Goal: Task Accomplishment & Management: Manage account settings

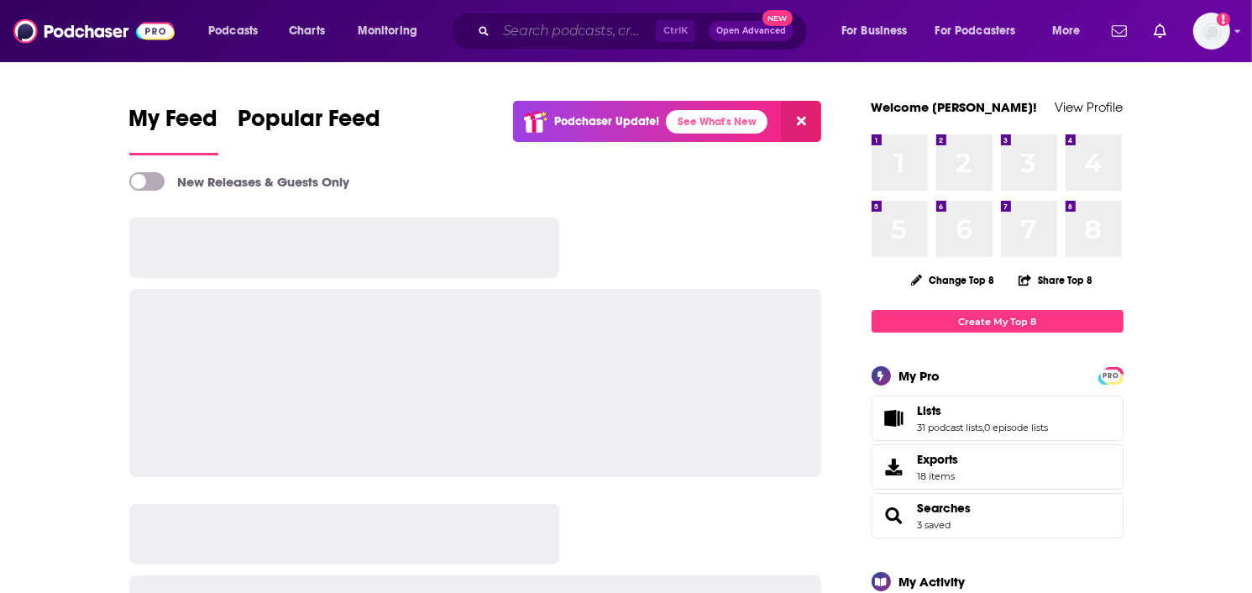
click at [585, 30] on input "Search podcasts, credits, & more..." at bounding box center [576, 31] width 160 height 27
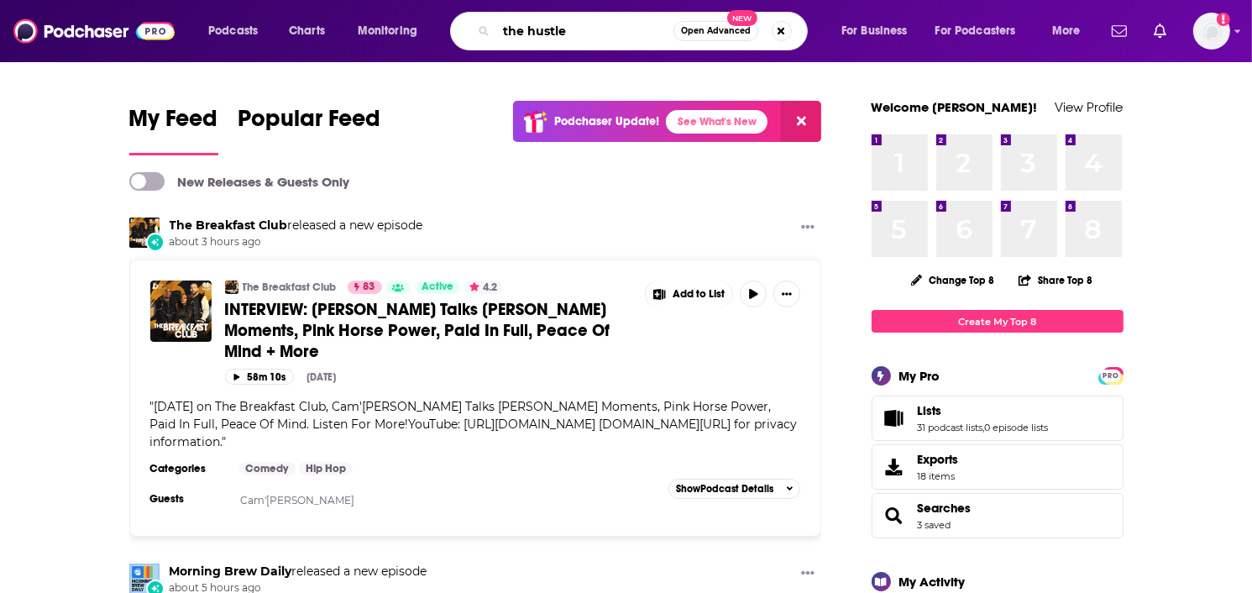
type input "the hustle"
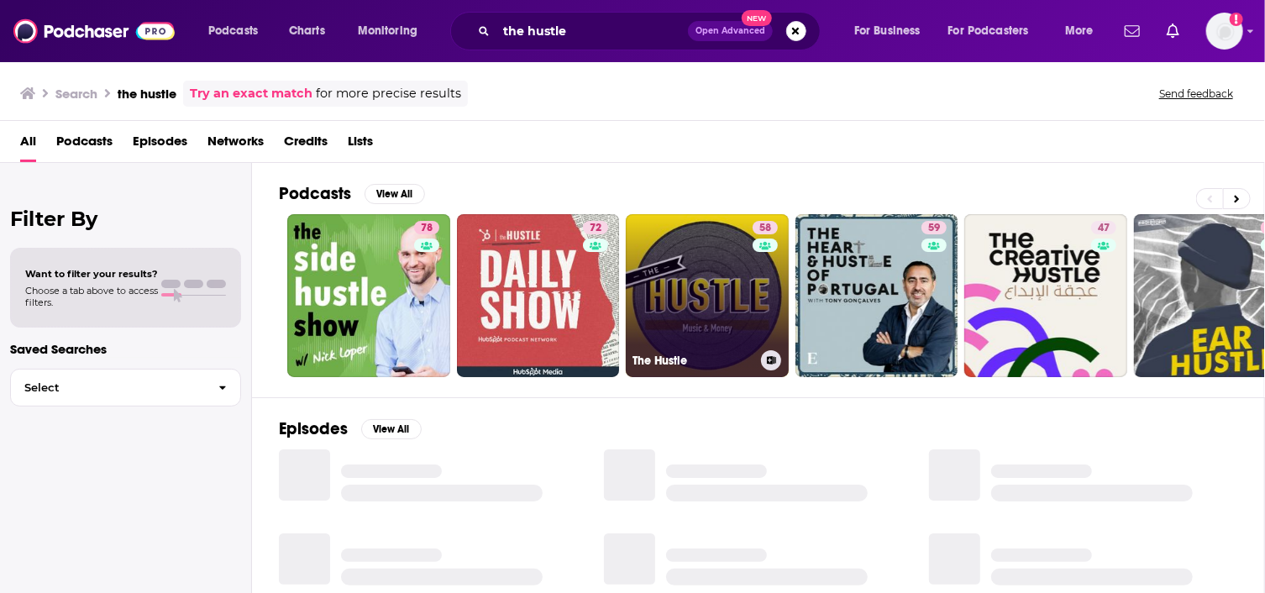
click at [705, 300] on link "58 The Hustle" at bounding box center [707, 295] width 163 height 163
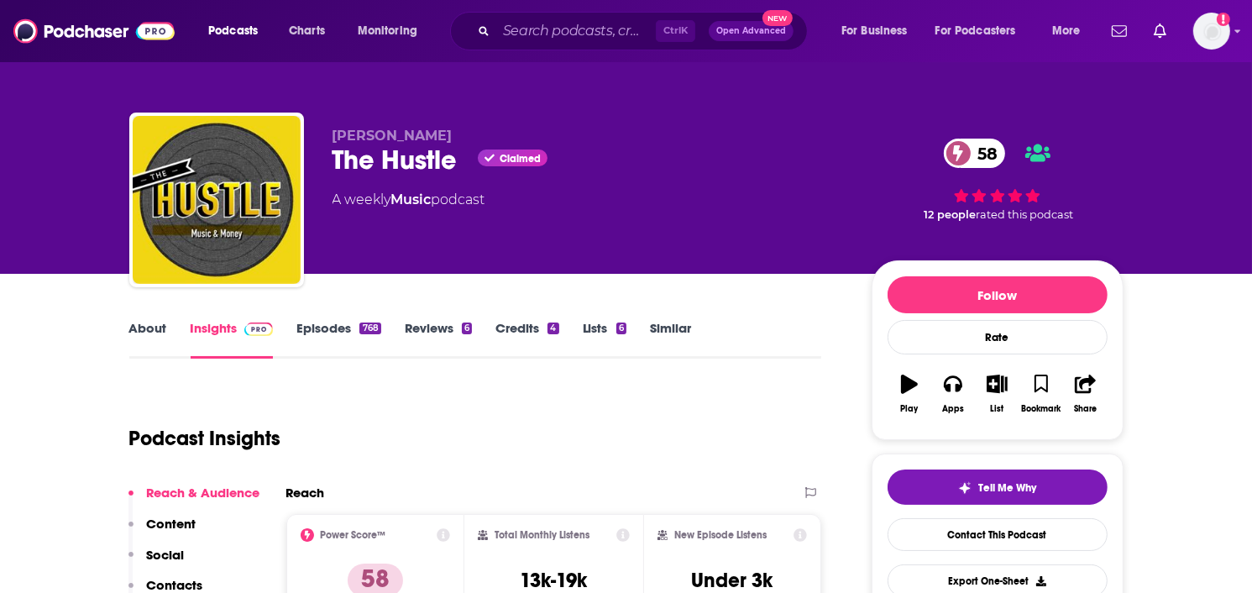
click at [304, 326] on link "Episodes 768" at bounding box center [339, 339] width 84 height 39
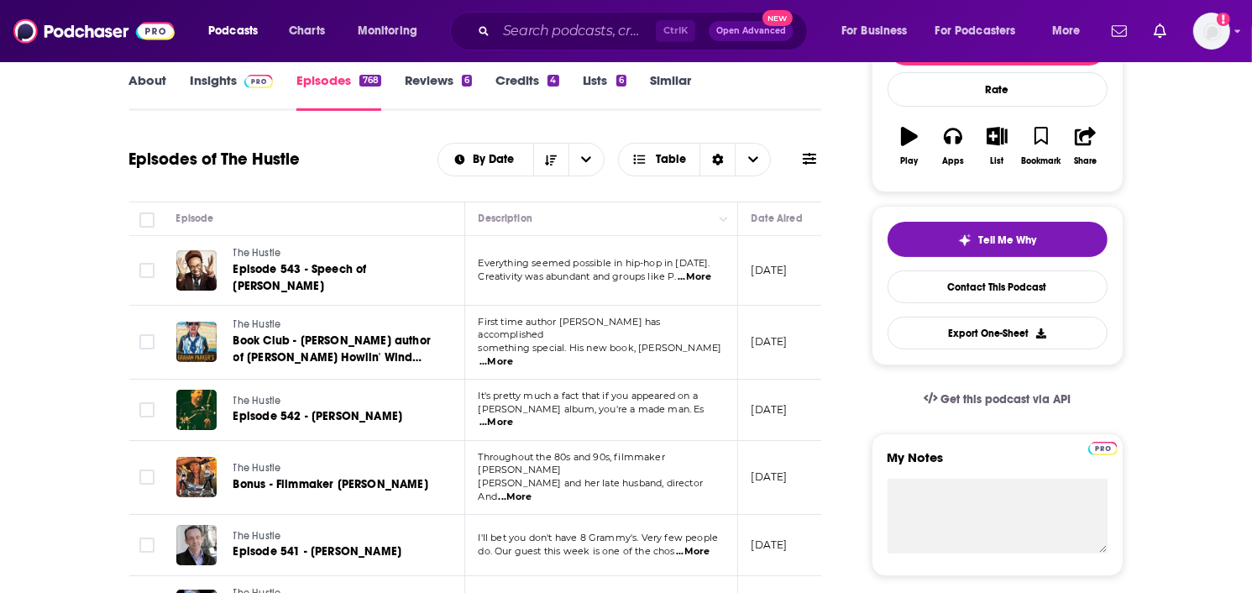
scroll to position [252, 0]
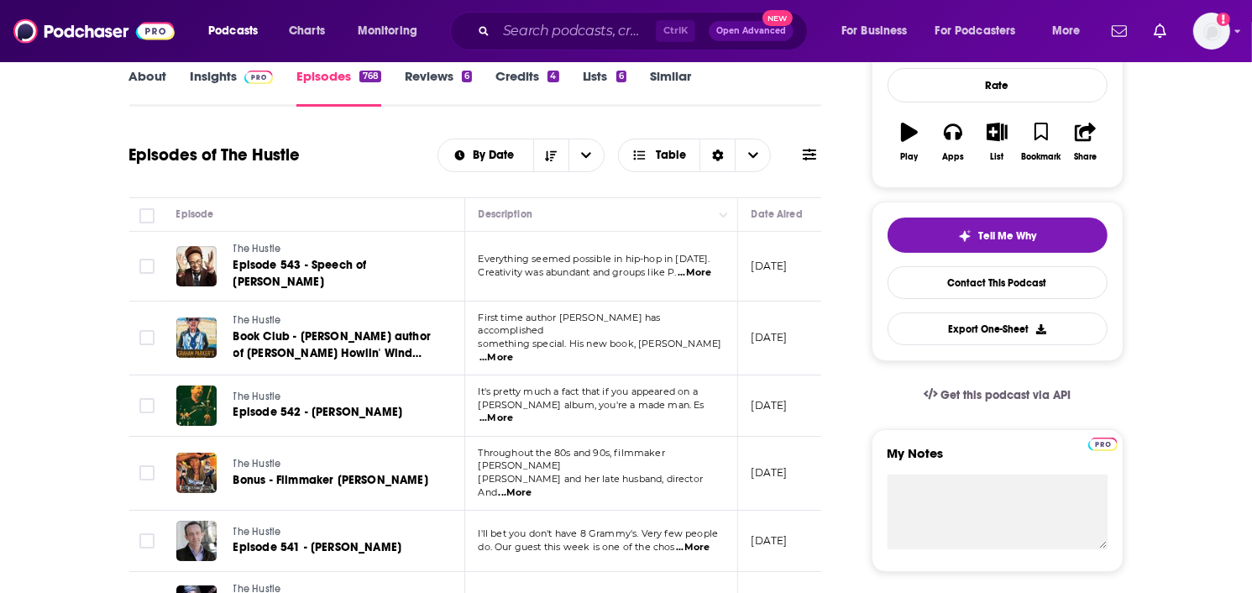
click at [513, 351] on span "...More" at bounding box center [497, 357] width 34 height 13
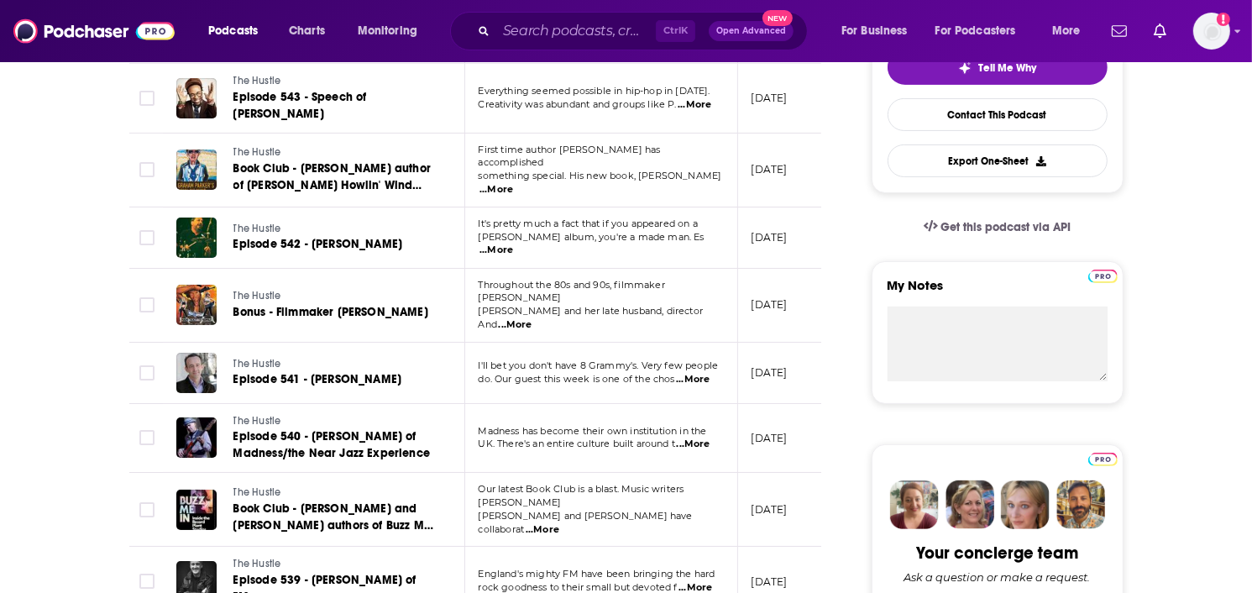
scroll to position [0, 0]
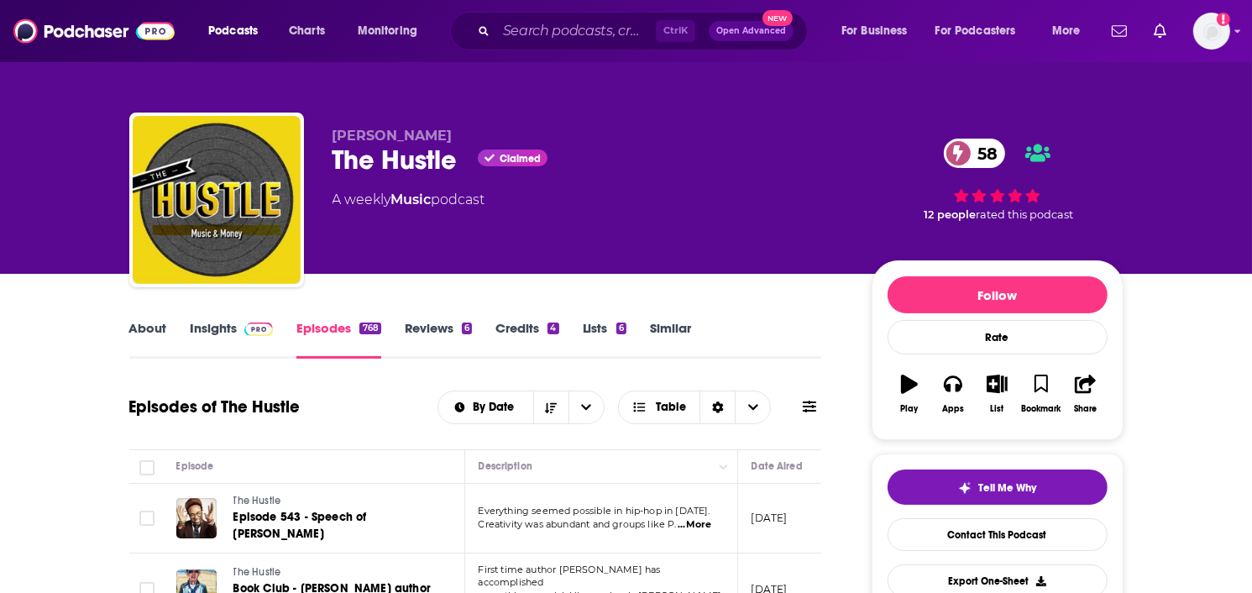
click at [193, 328] on link "Insights" at bounding box center [232, 339] width 83 height 39
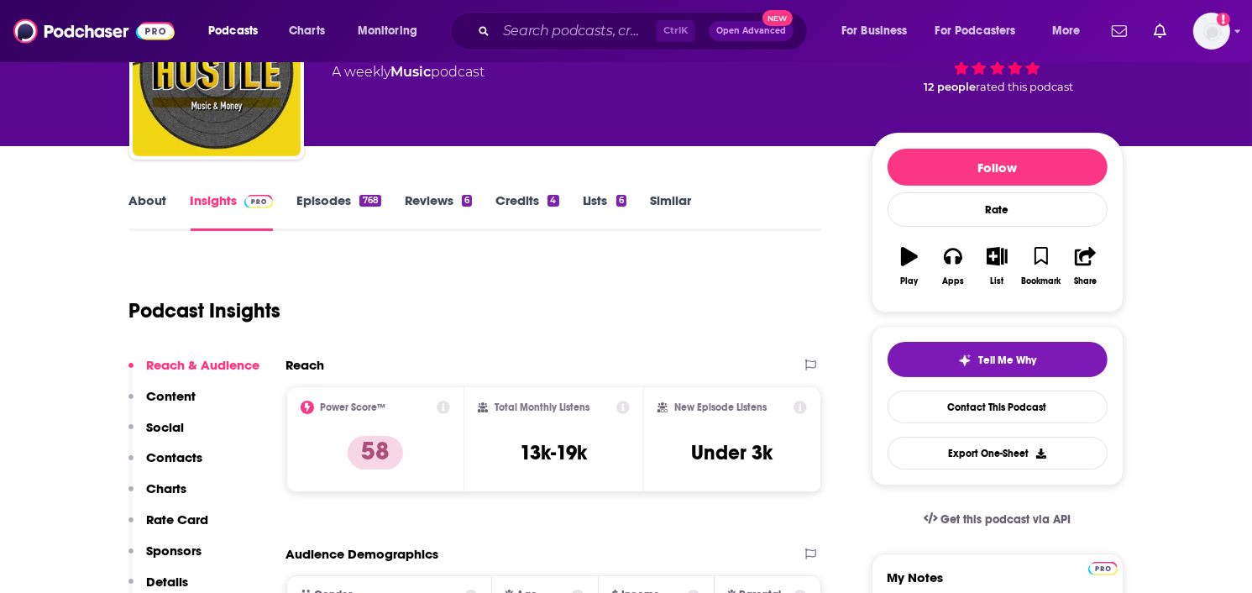
scroll to position [168, 0]
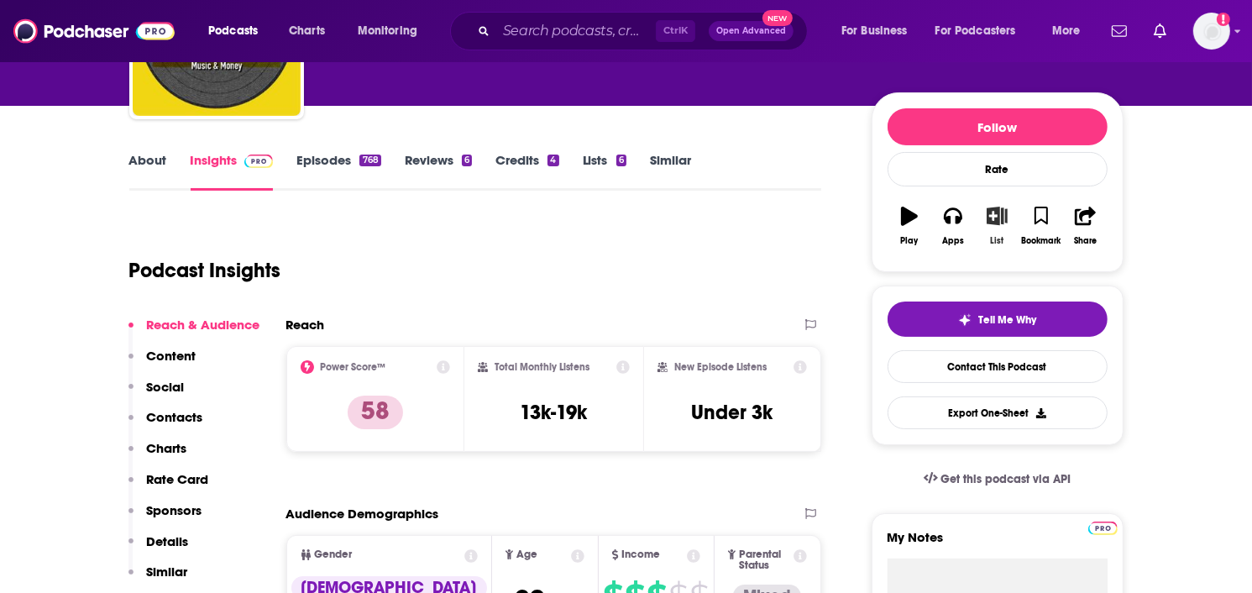
click at [1001, 224] on icon "button" at bounding box center [997, 216] width 21 height 18
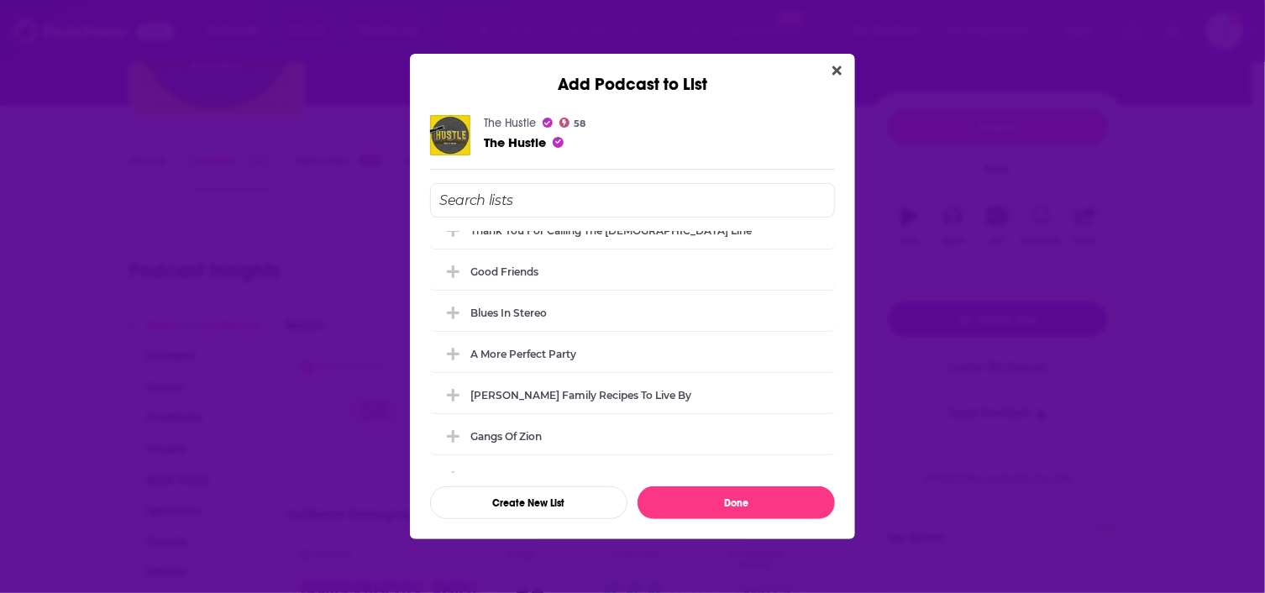
scroll to position [0, 0]
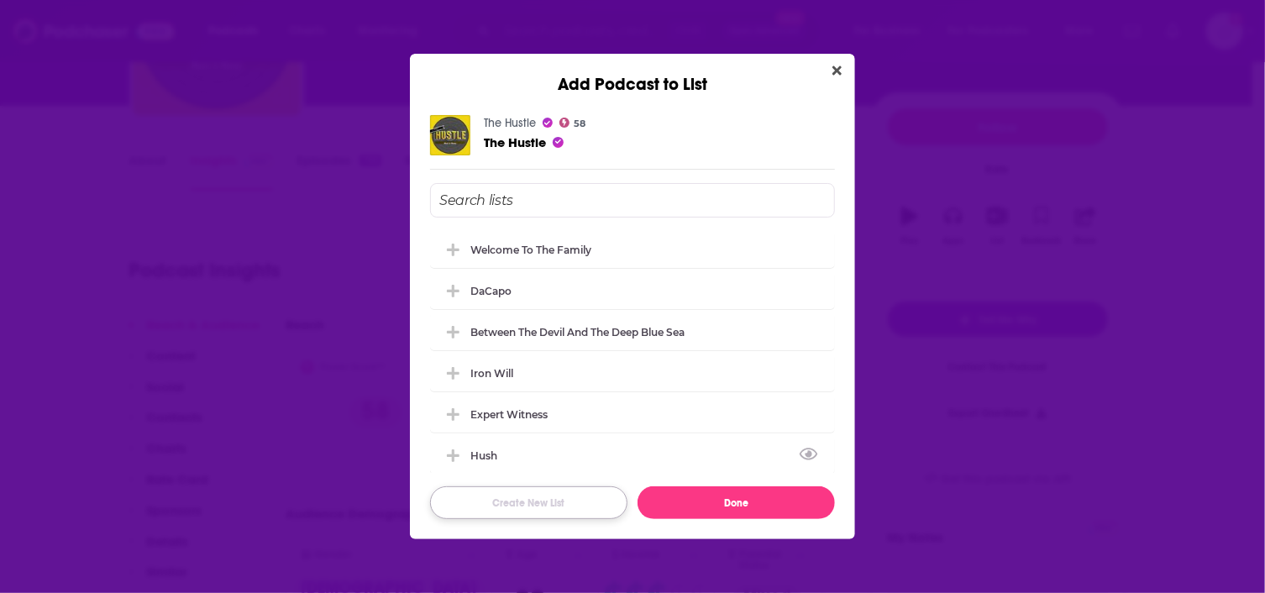
click at [553, 498] on button "Create New List" at bounding box center [528, 502] width 197 height 33
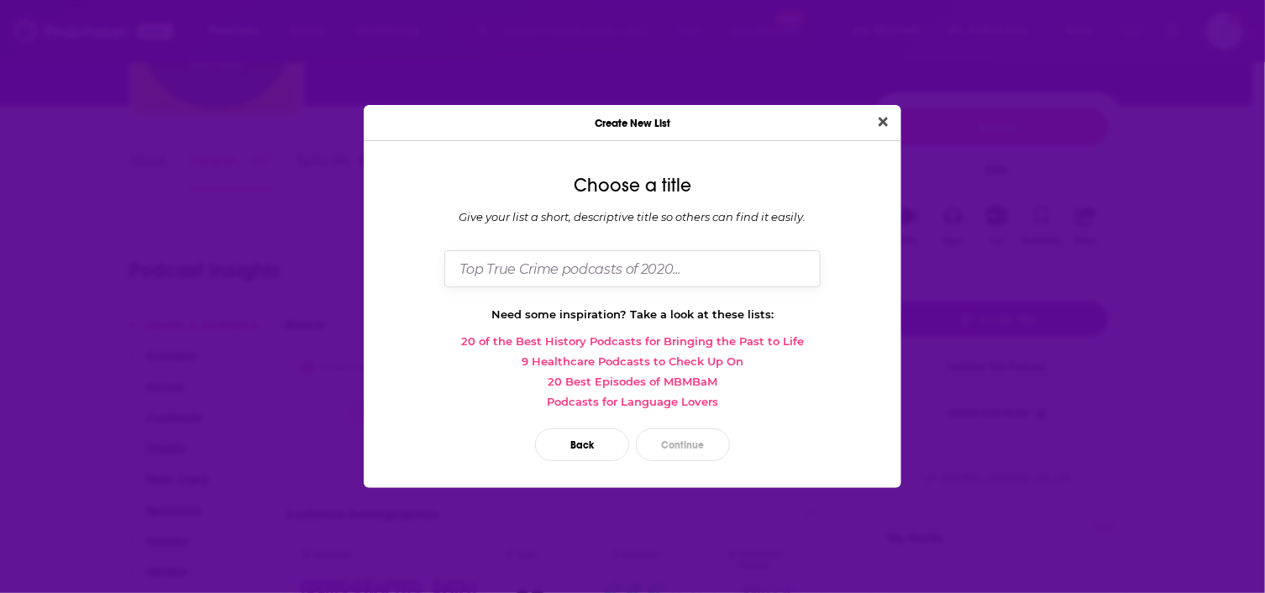
click at [566, 265] on input "Dialog" at bounding box center [632, 268] width 376 height 36
type input "What Do You Do When You're Lonesome"
click at [872, 112] on button "Close" at bounding box center [883, 122] width 23 height 21
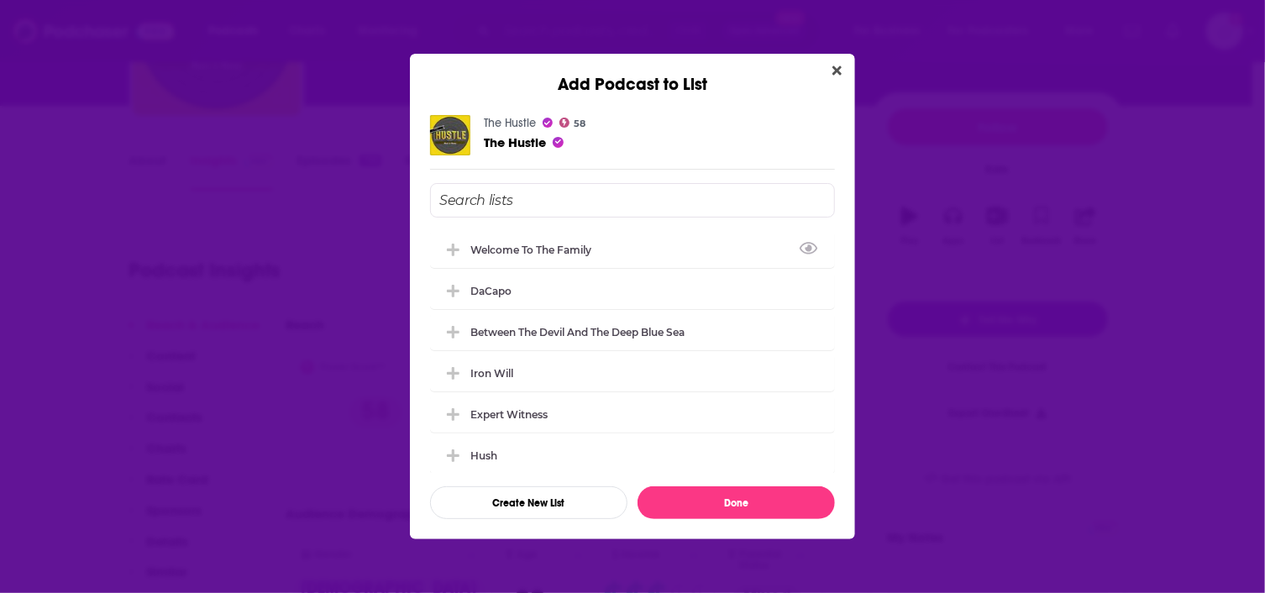
click at [550, 205] on input "Add Podcast To List" at bounding box center [632, 200] width 405 height 34
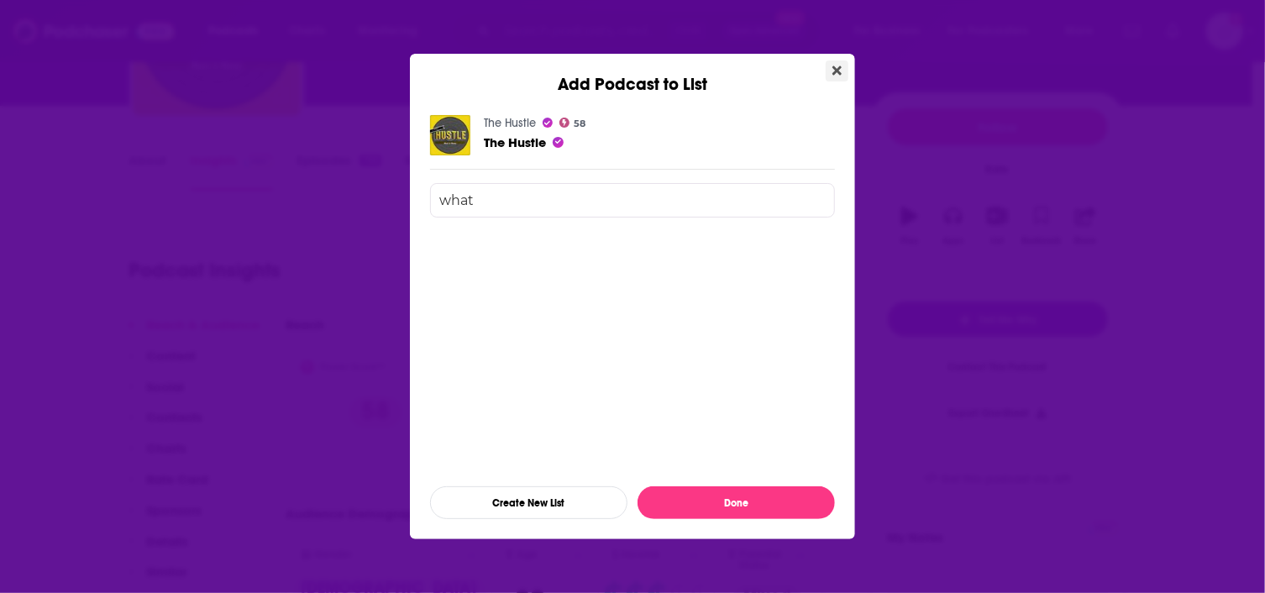
type input "what"
click at [840, 73] on icon "Close" at bounding box center [836, 70] width 9 height 9
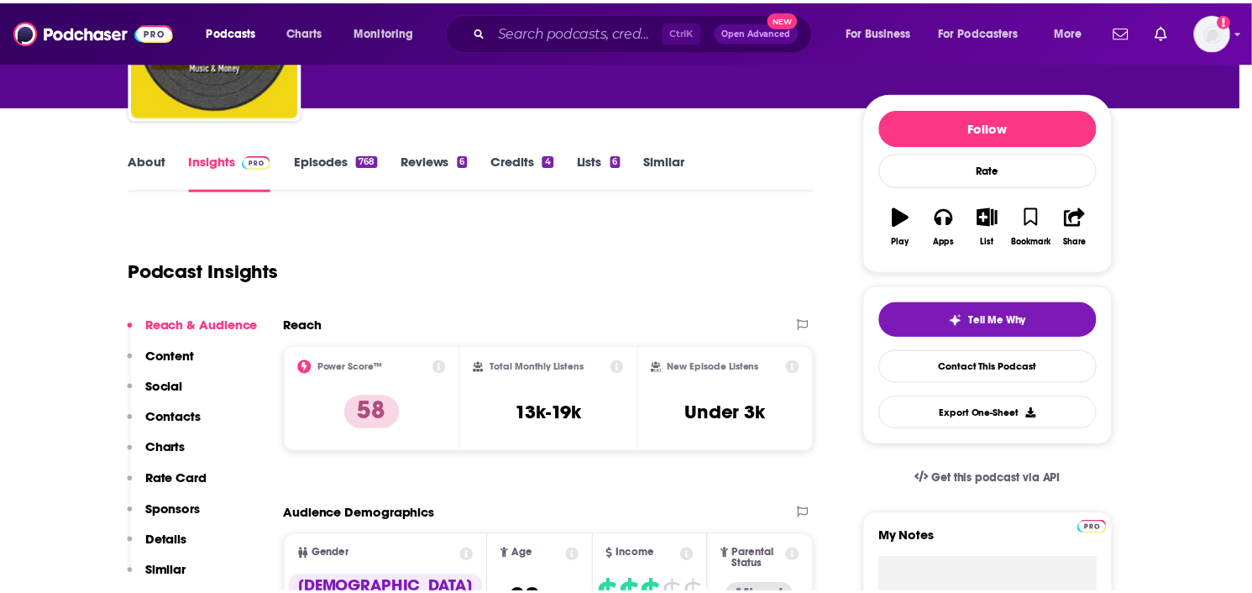
scroll to position [168, 0]
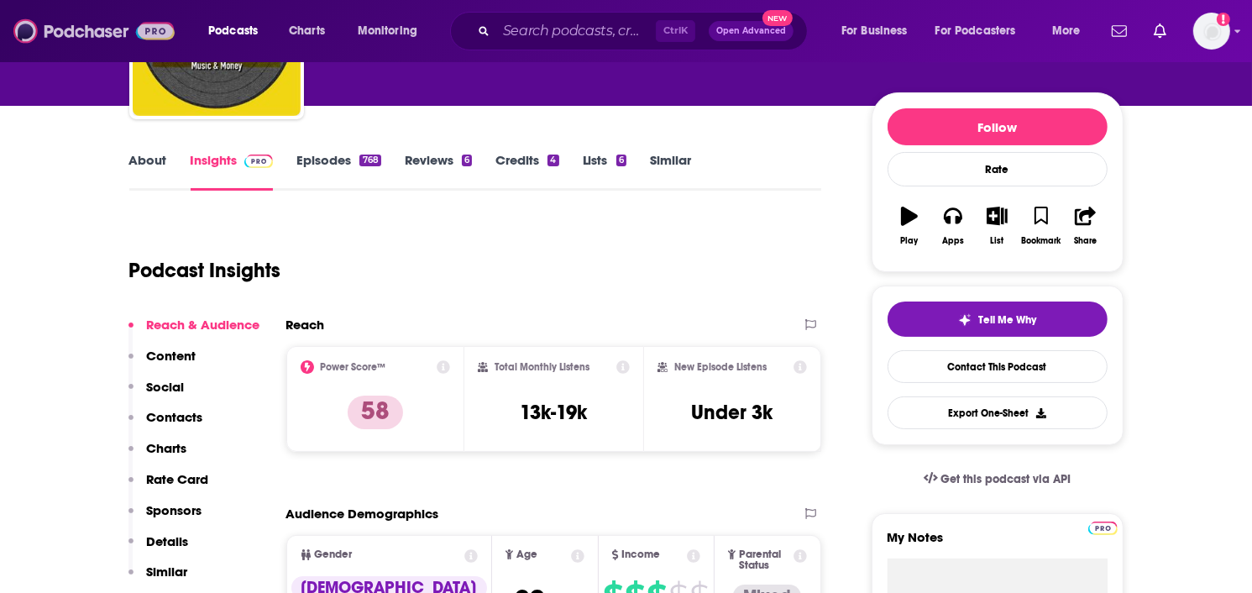
click at [43, 28] on img at bounding box center [93, 31] width 161 height 32
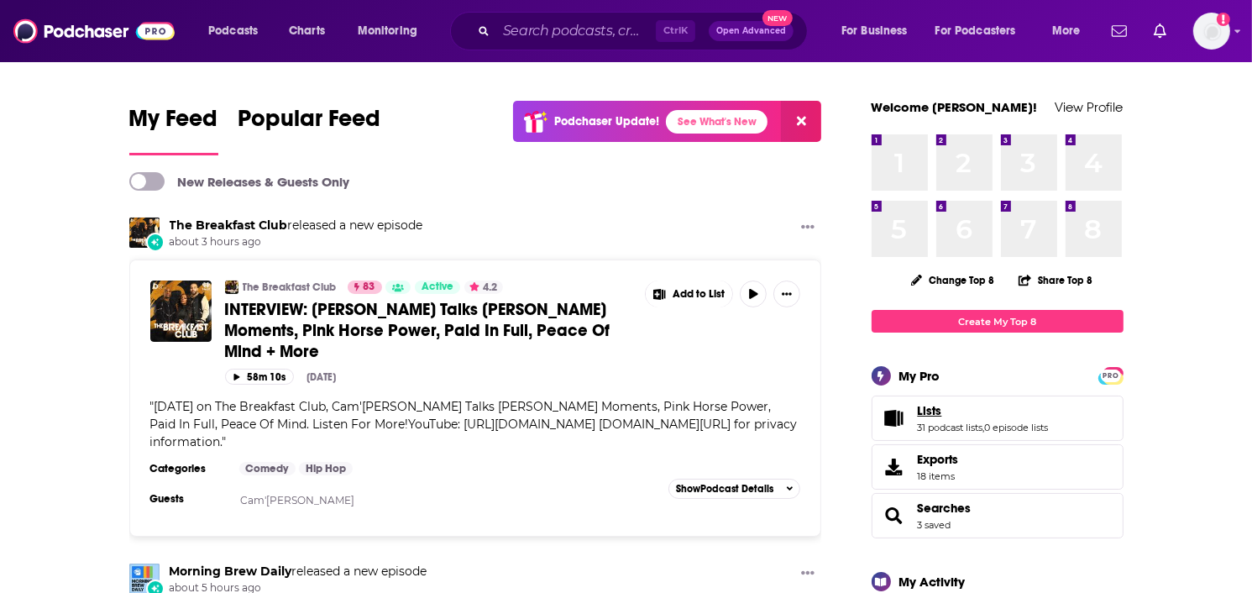
click at [988, 415] on link "Lists" at bounding box center [983, 410] width 131 height 15
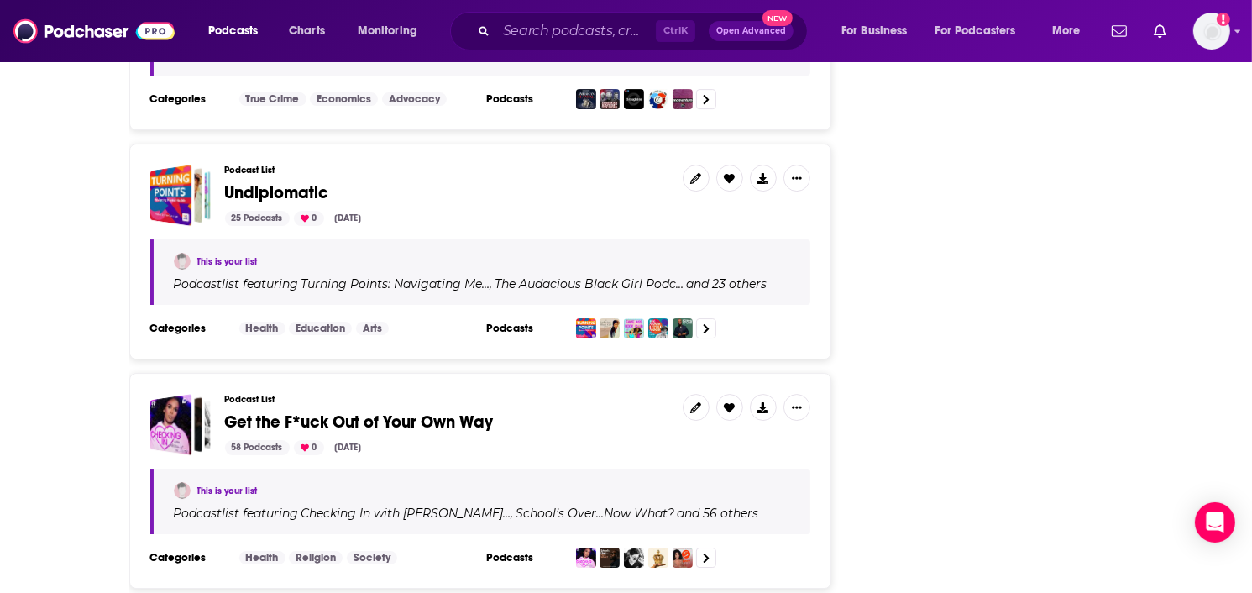
scroll to position [5511, 0]
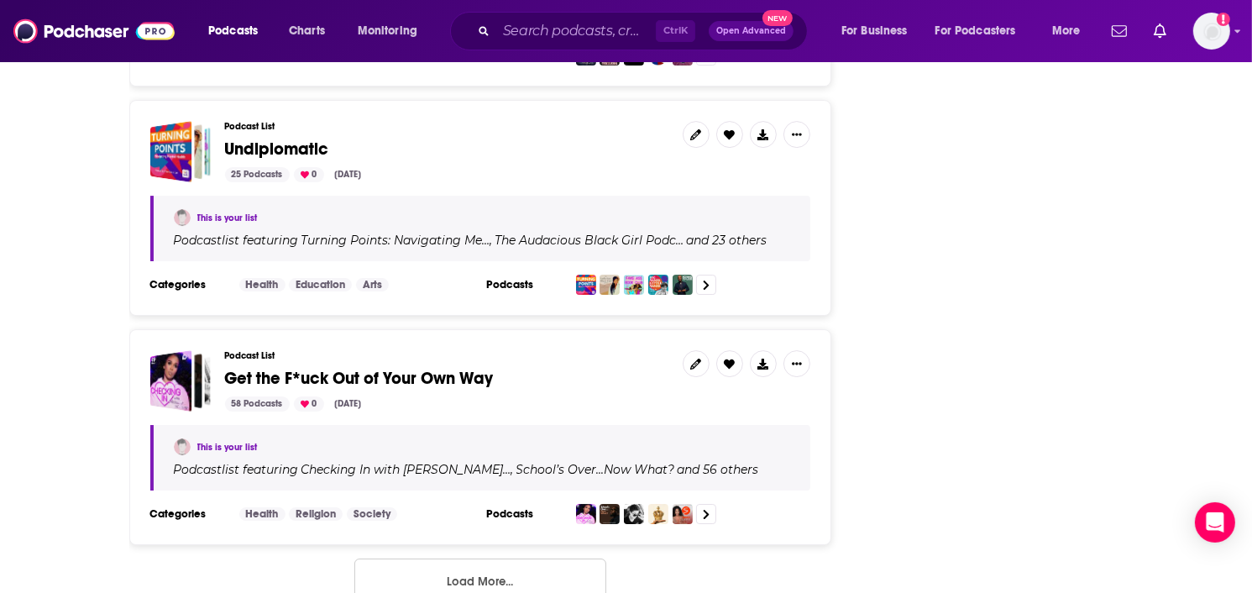
click at [508, 559] on button "Load More..." at bounding box center [480, 581] width 252 height 45
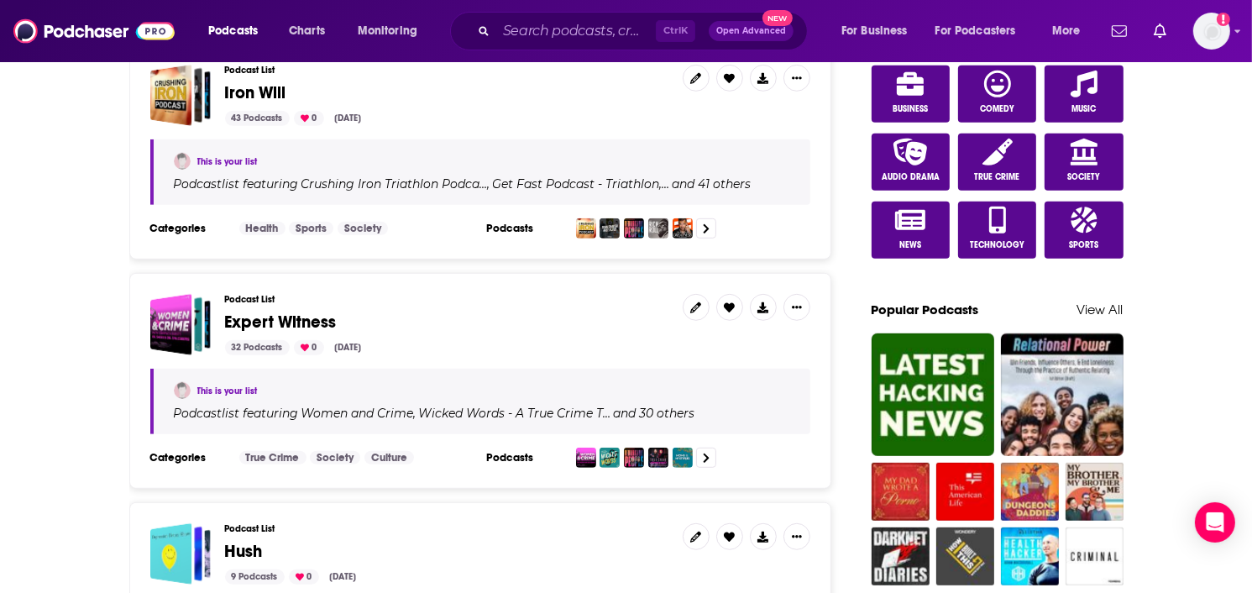
scroll to position [0, 0]
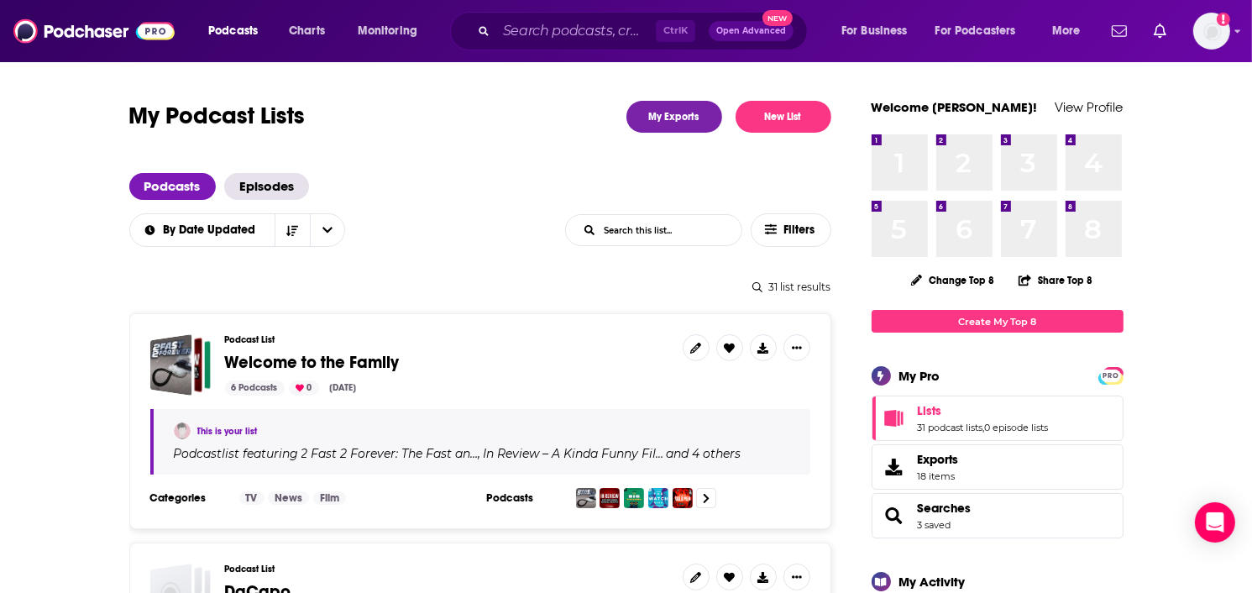
click at [659, 230] on input "List Search Input" at bounding box center [654, 230] width 176 height 30
type input "what do you do"
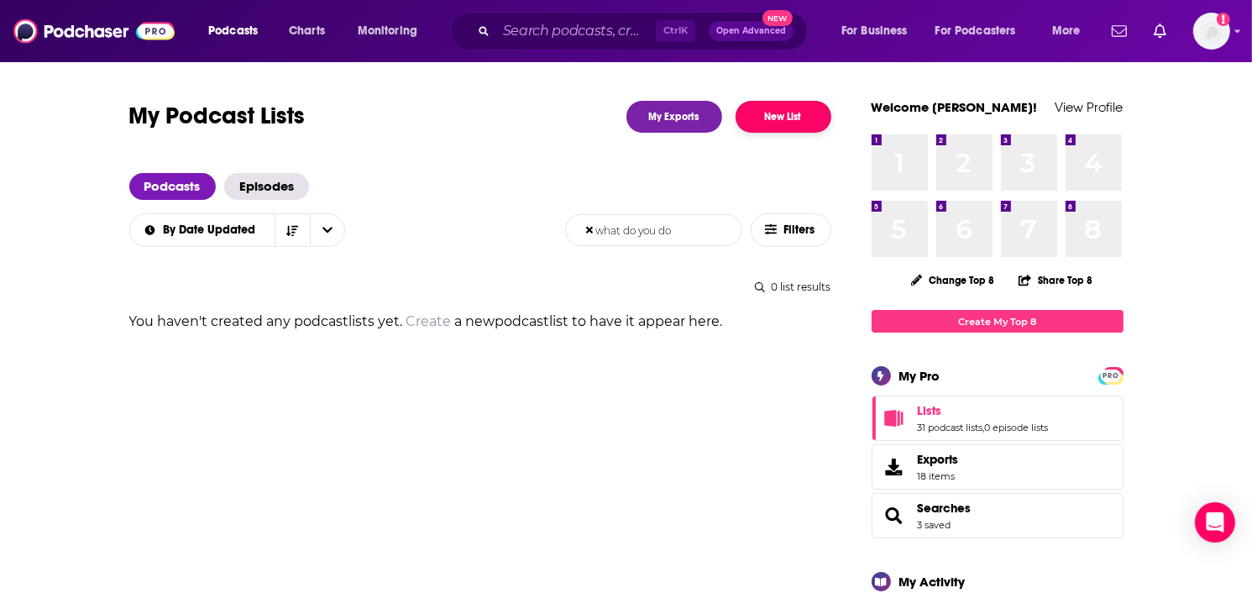
click at [795, 124] on button "New List" at bounding box center [784, 117] width 96 height 32
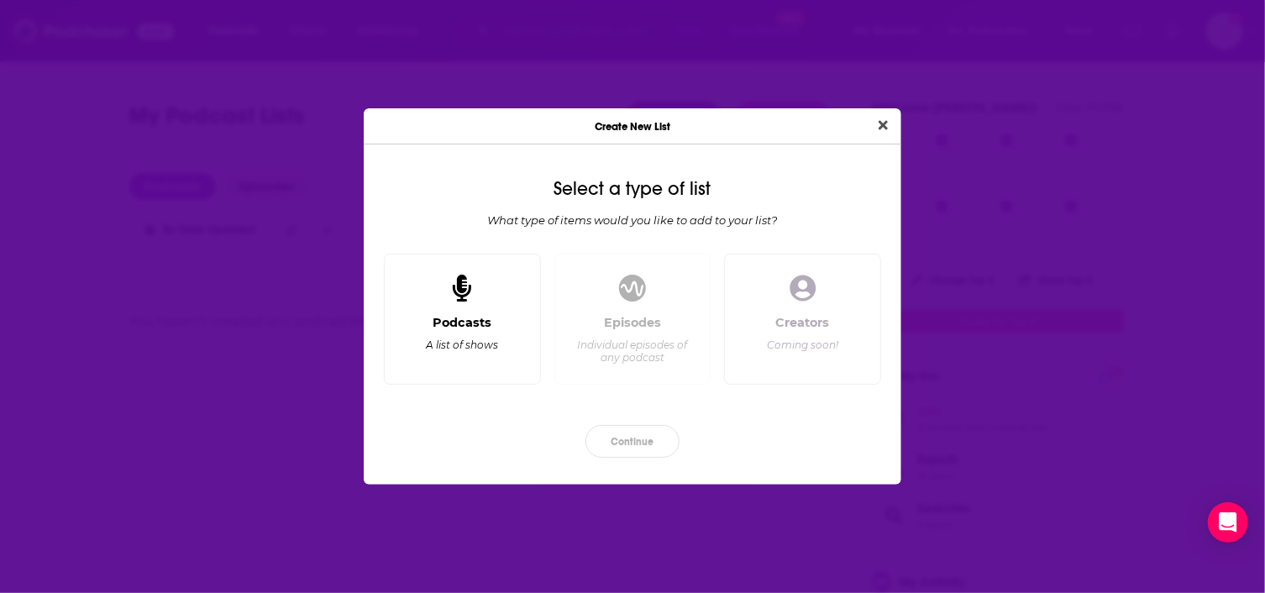
click at [475, 319] on div "Podcasts" at bounding box center [462, 322] width 59 height 15
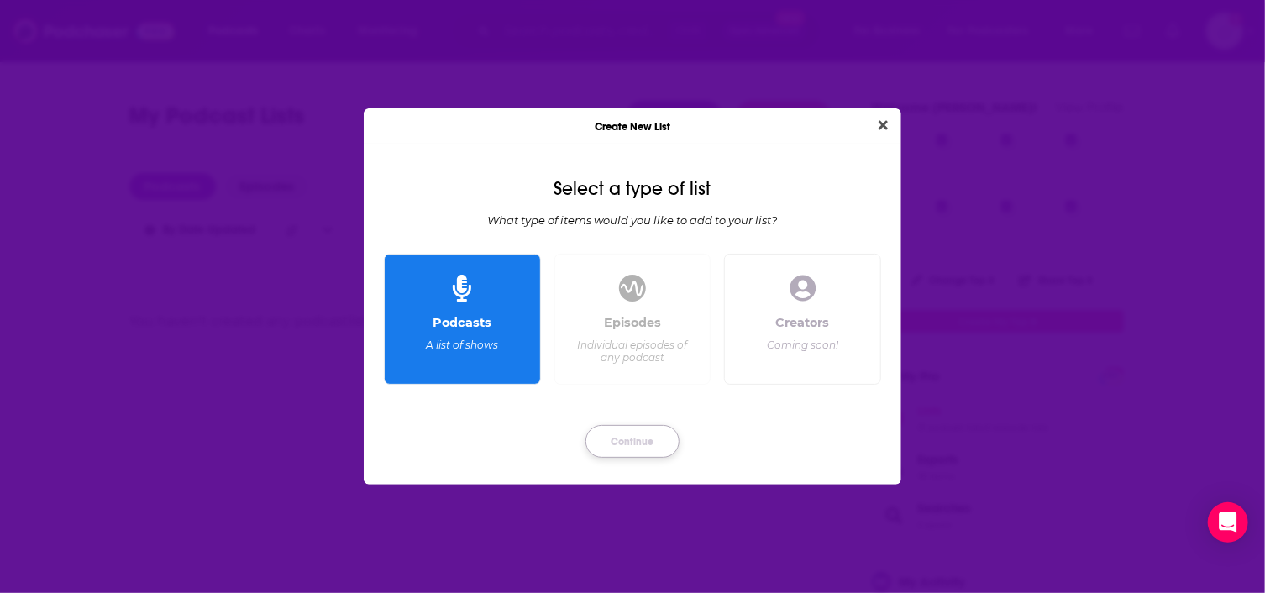
click at [633, 448] on button "Continue" at bounding box center [632, 441] width 94 height 33
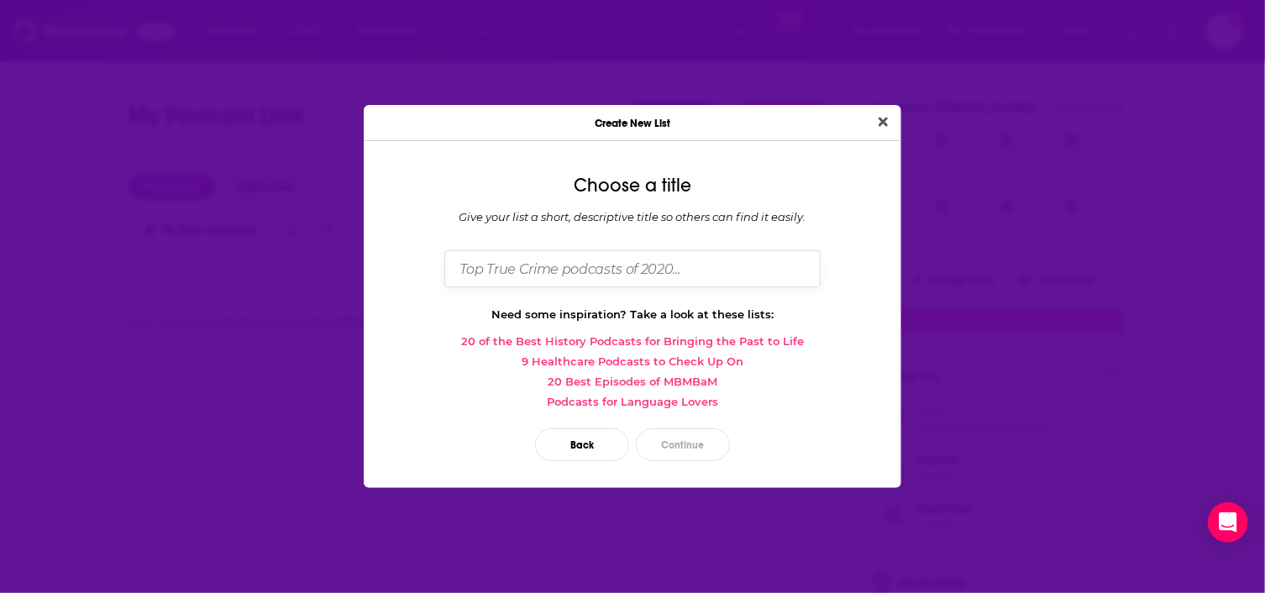
click at [628, 267] on input "Dialog" at bounding box center [632, 268] width 376 height 36
type input "What Do You Do When You're Lonesome"
click at [671, 437] on button "Continue" at bounding box center [683, 444] width 94 height 33
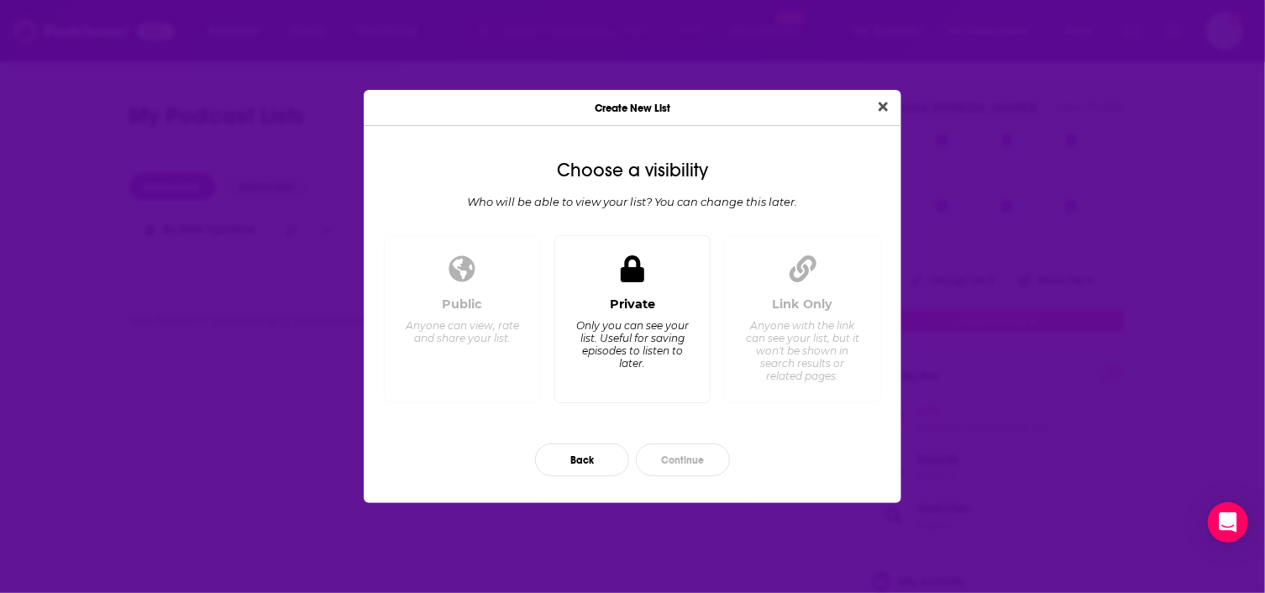
click at [646, 327] on div "Only you can see your list. Useful for saving episodes to listen to later." at bounding box center [632, 344] width 115 height 50
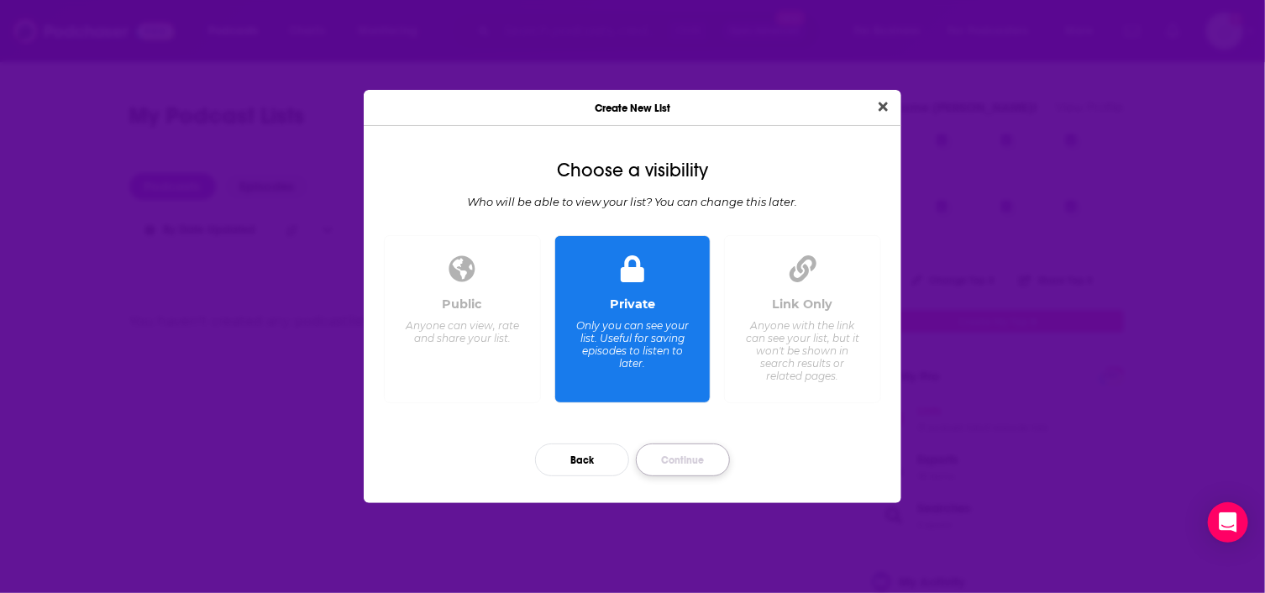
click at [706, 464] on button "Continue" at bounding box center [683, 460] width 94 height 33
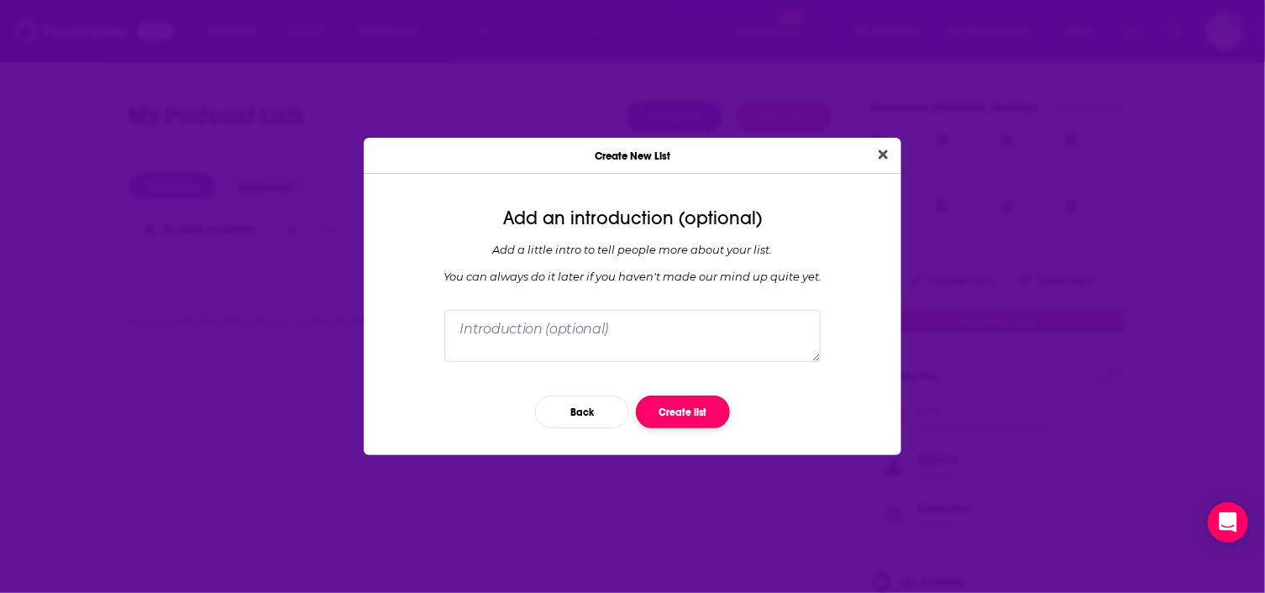
click at [696, 414] on button "Create list" at bounding box center [683, 412] width 94 height 33
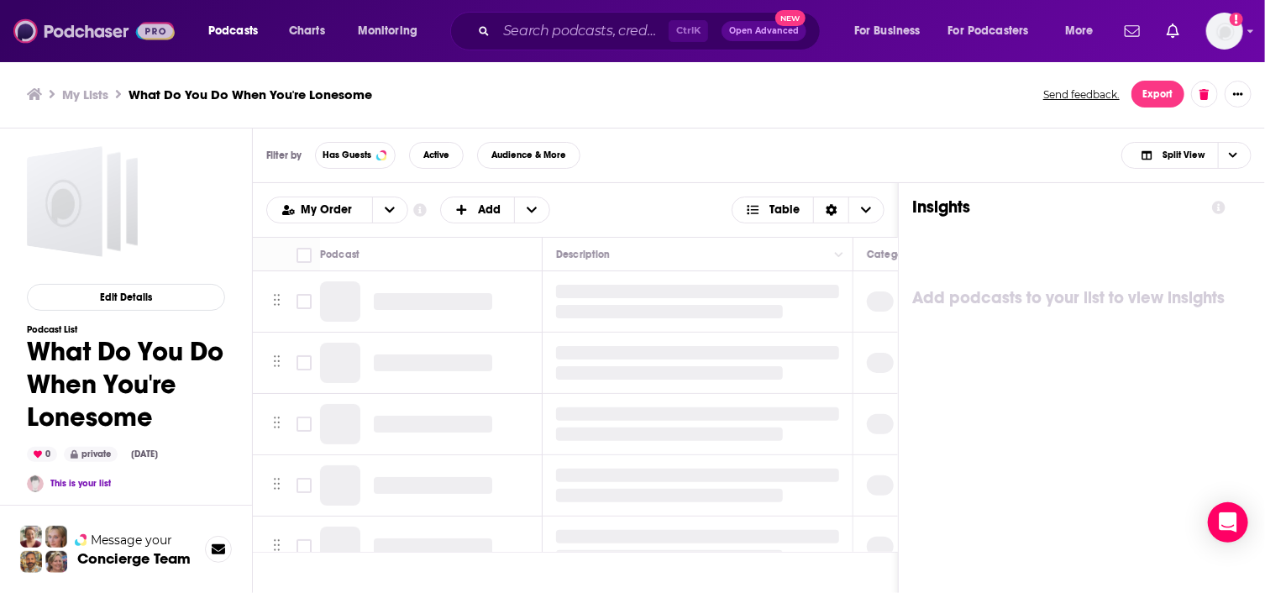
click at [84, 33] on img at bounding box center [93, 31] width 161 height 32
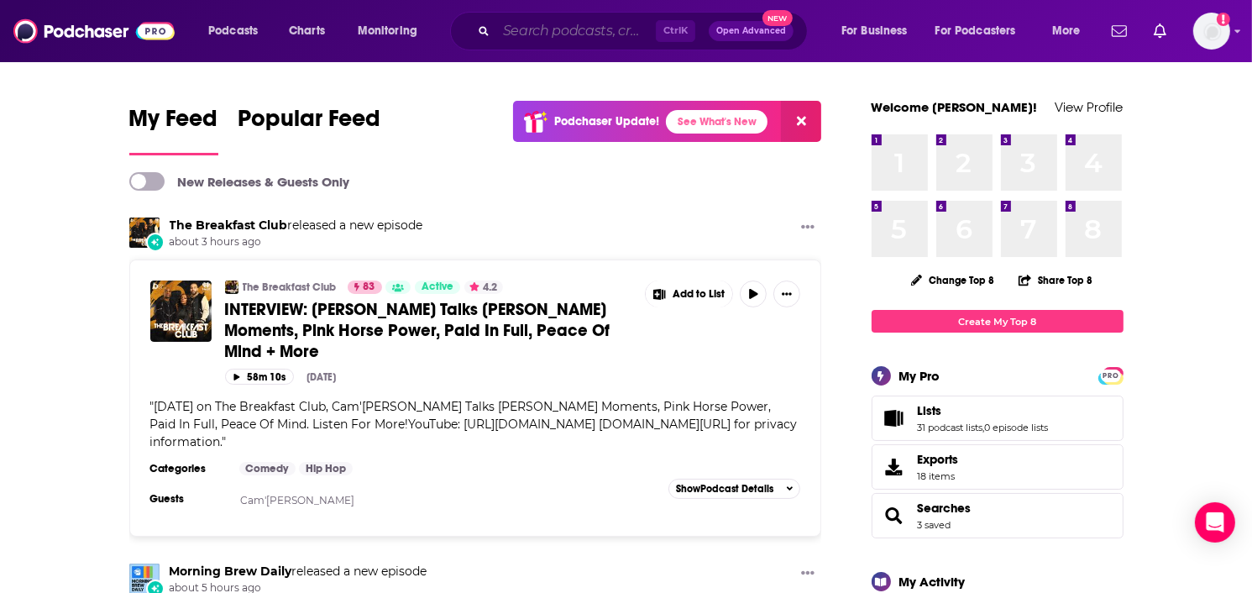
click at [536, 33] on input "Search podcasts, credits, & more..." at bounding box center [576, 31] width 160 height 27
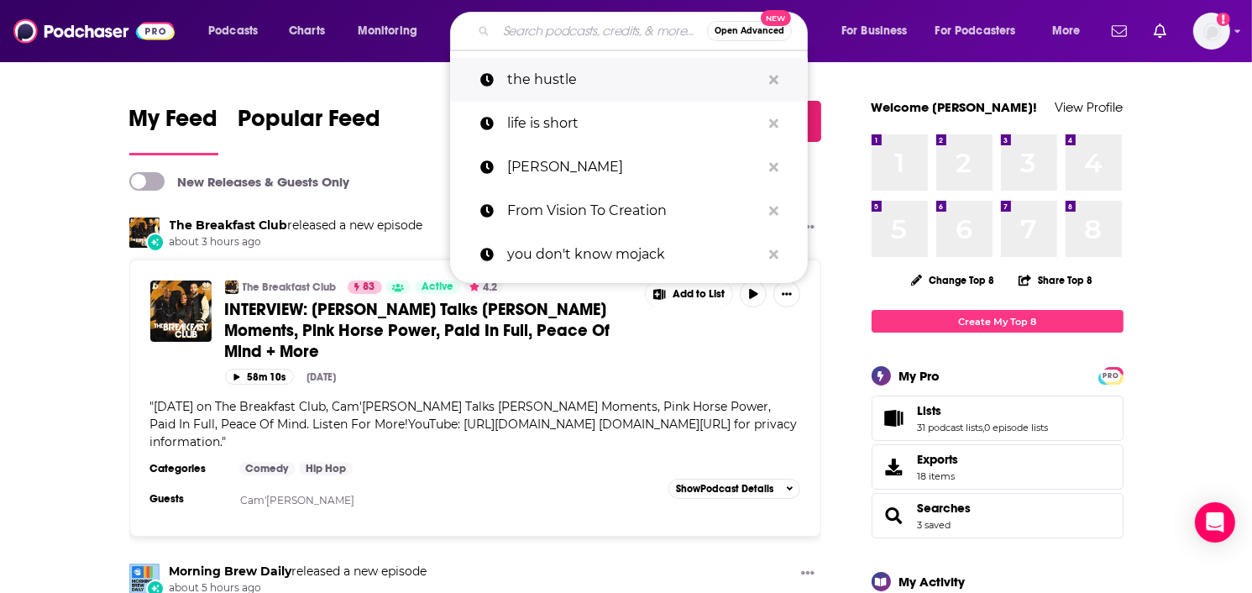
click at [532, 85] on p "the hustle" at bounding box center [634, 80] width 254 height 44
type input "the hustle"
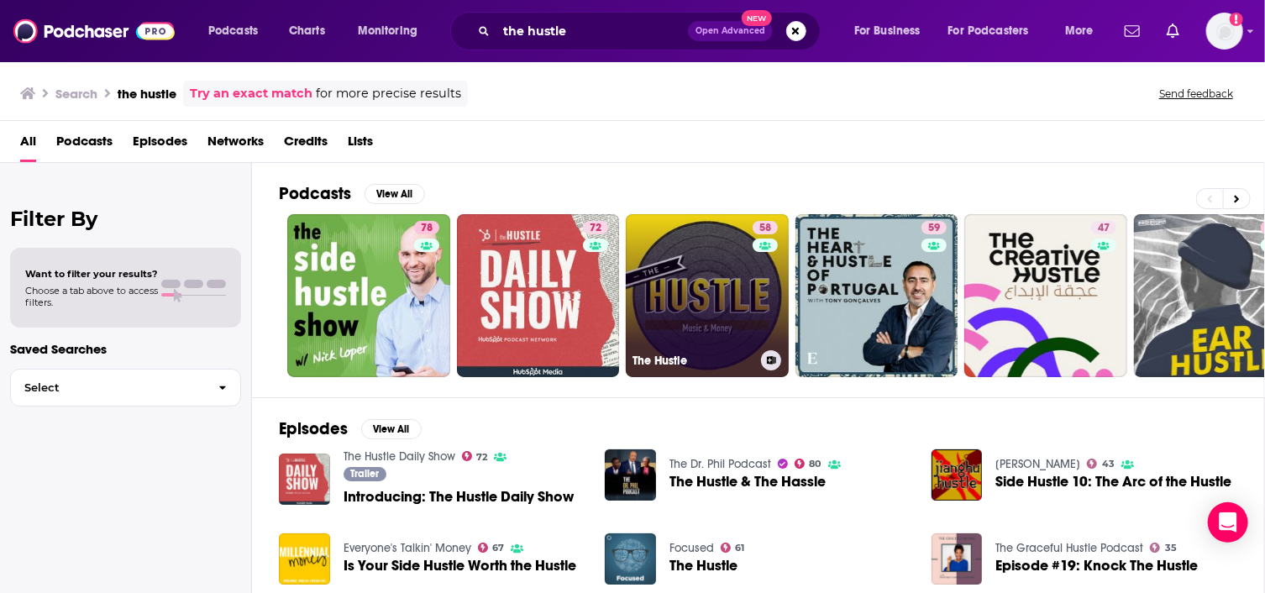
click at [732, 280] on link "58 The Hustle" at bounding box center [707, 295] width 163 height 163
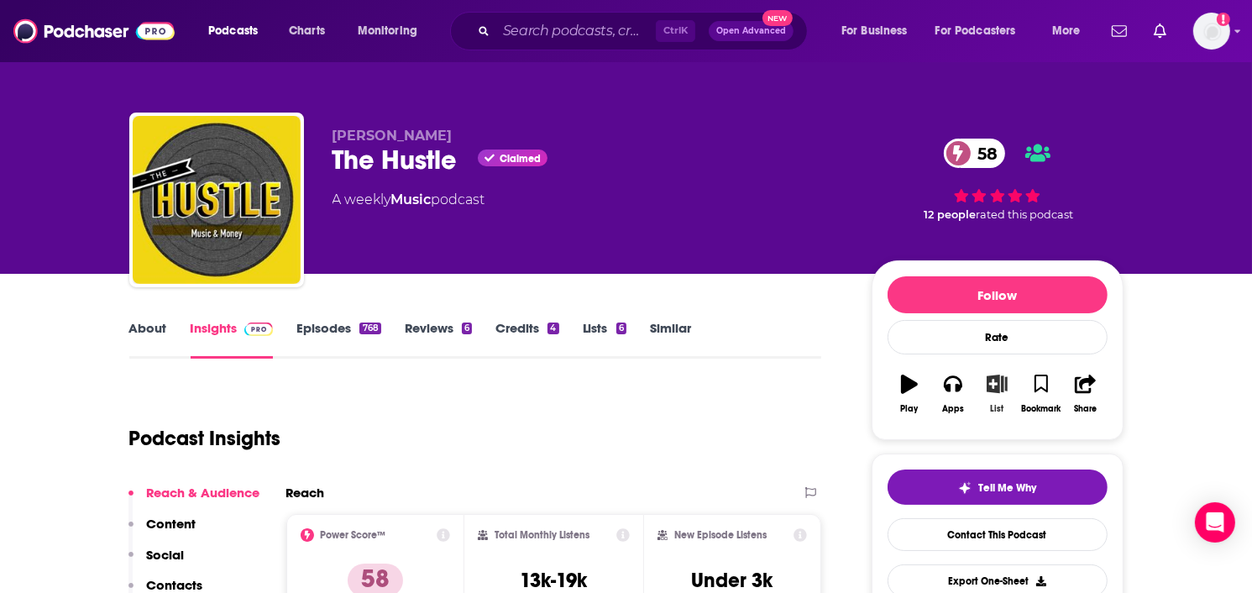
click at [995, 378] on icon "button" at bounding box center [997, 384] width 21 height 18
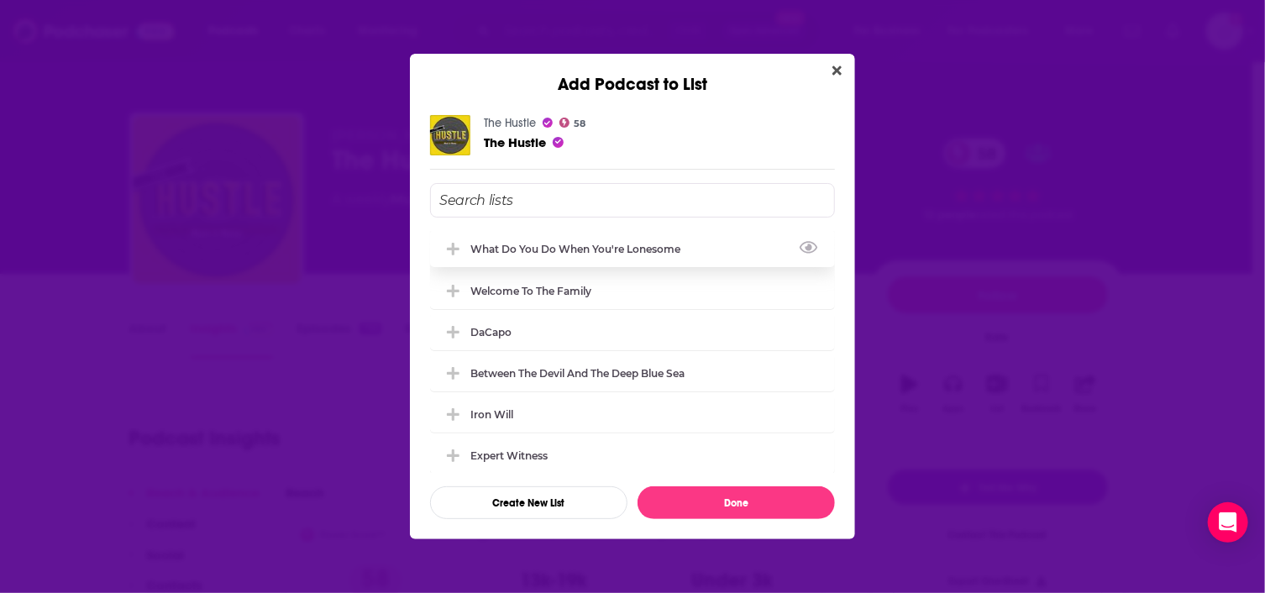
click at [650, 246] on div "What Do You Do When You're Lonesome" at bounding box center [580, 249] width 220 height 13
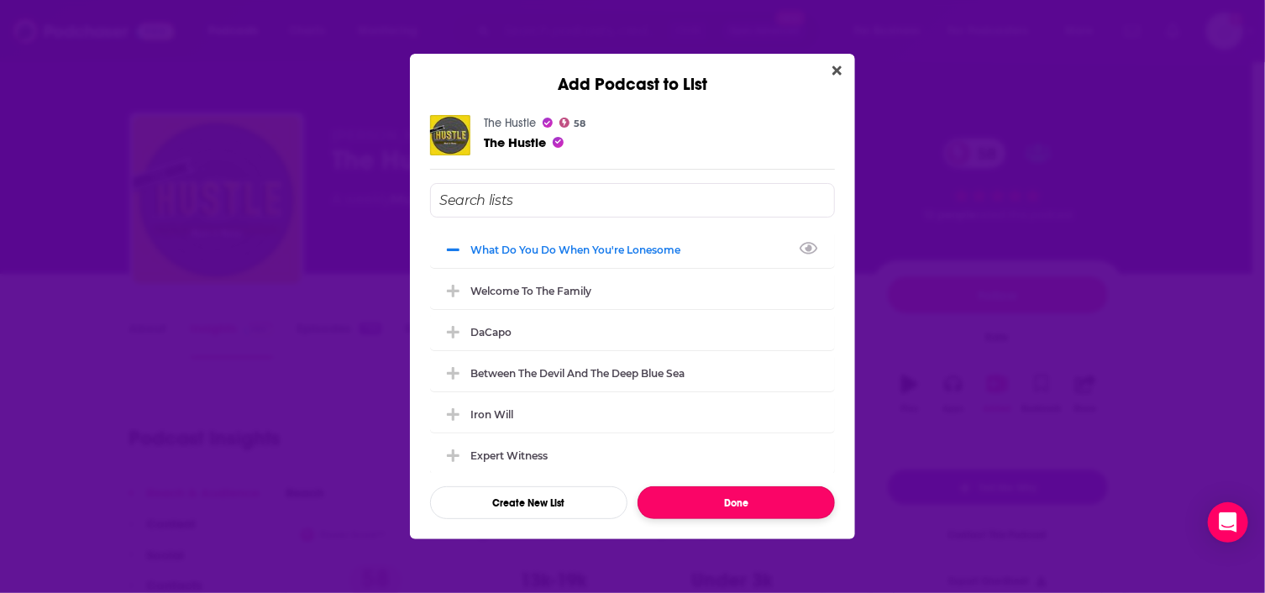
click at [759, 497] on button "Done" at bounding box center [736, 502] width 197 height 33
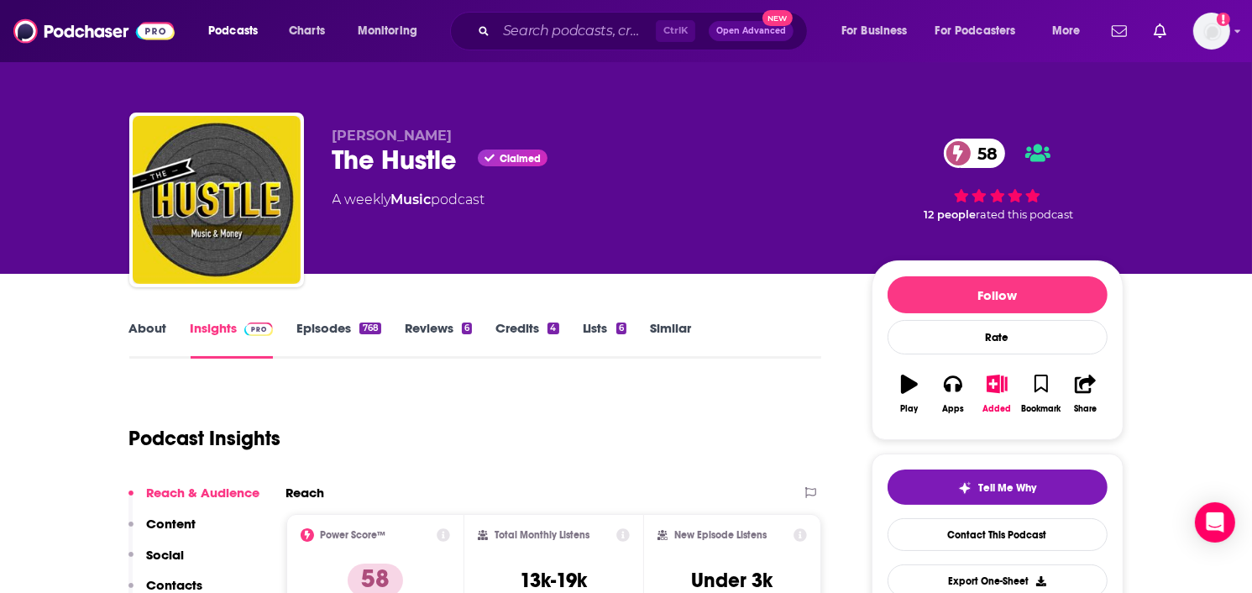
click at [659, 322] on link "Similar" at bounding box center [670, 339] width 41 height 39
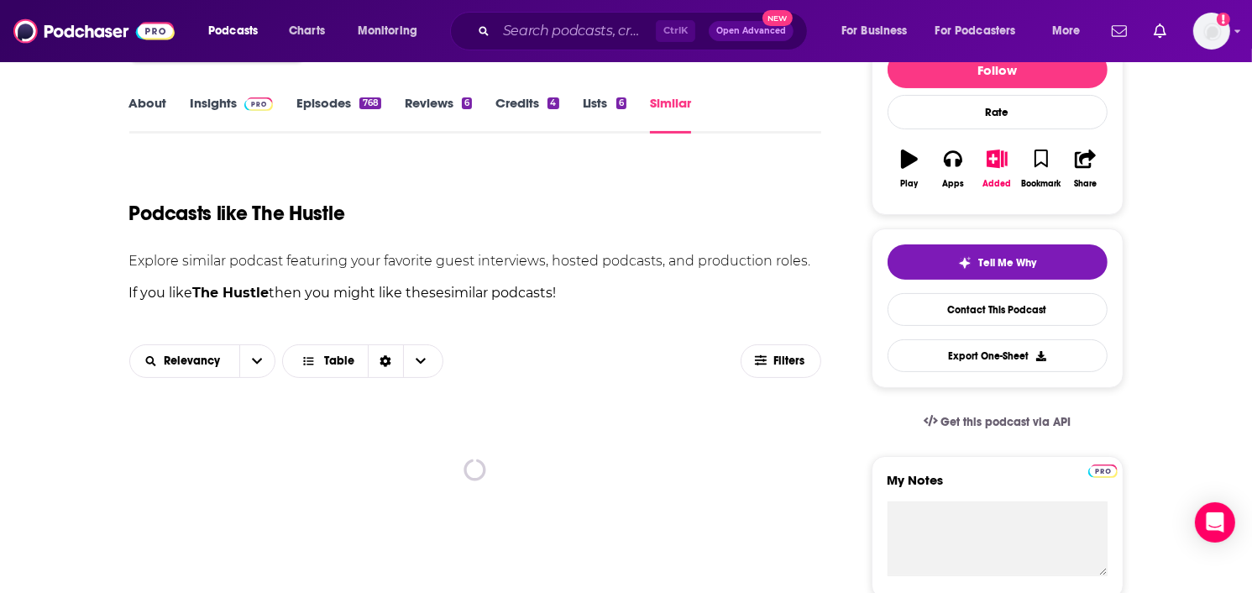
scroll to position [252, 0]
